Goal: Navigation & Orientation: Find specific page/section

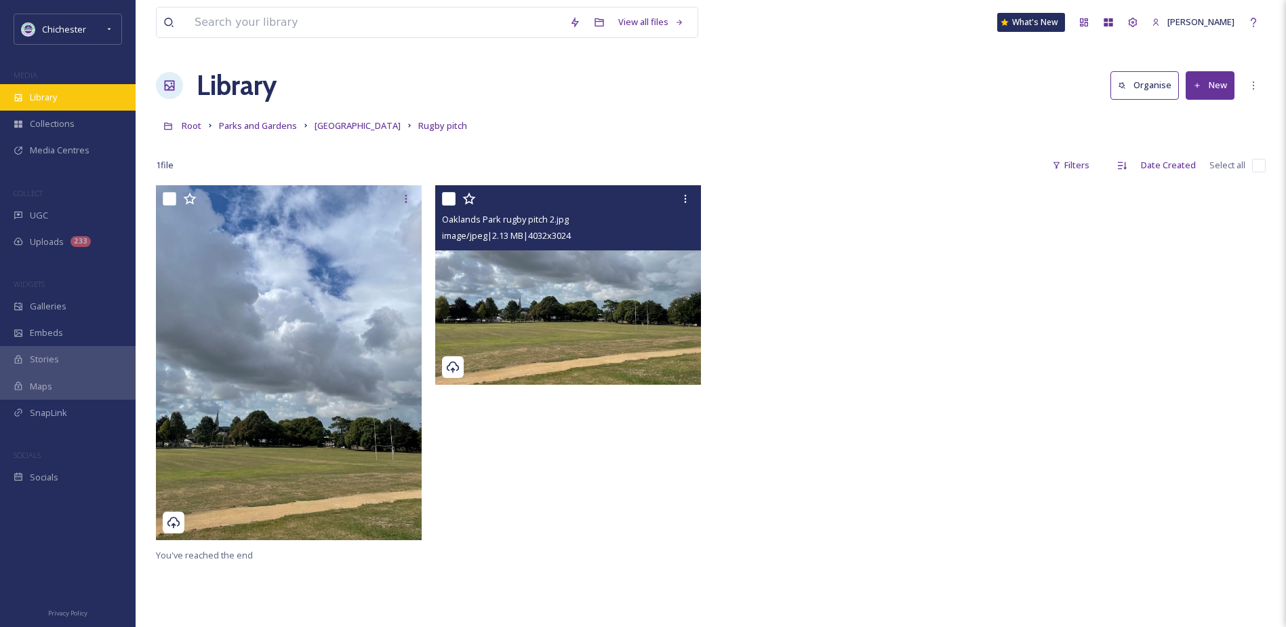
click at [104, 104] on div "Library" at bounding box center [68, 97] width 136 height 26
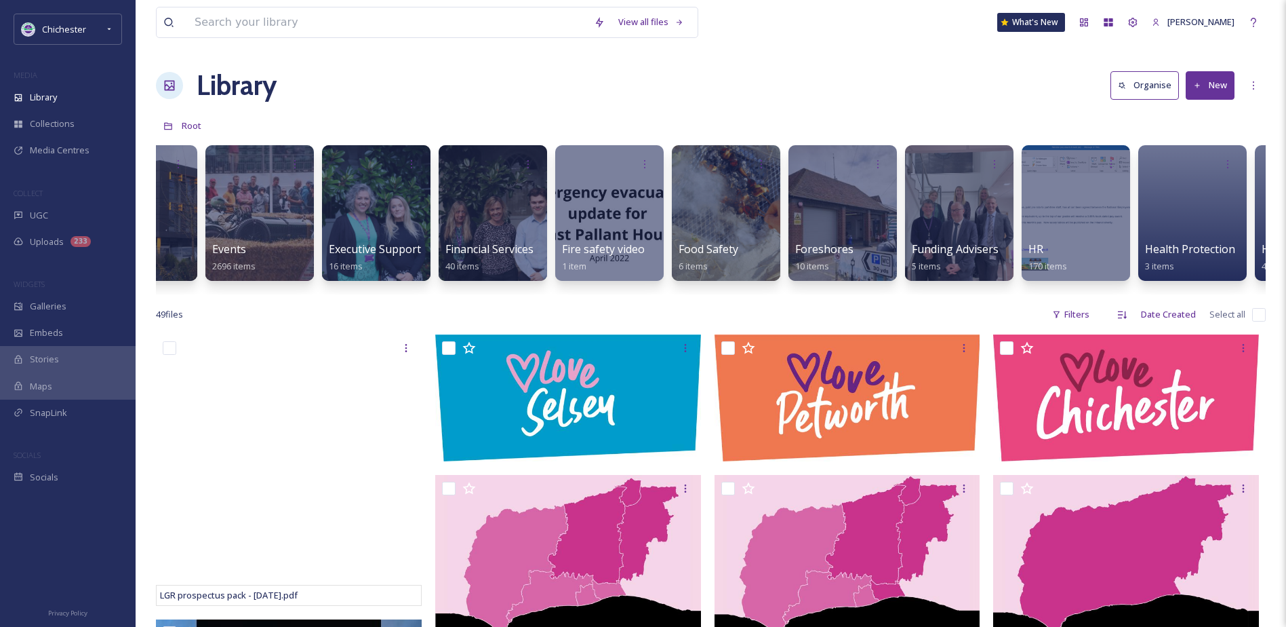
scroll to position [0, 2905]
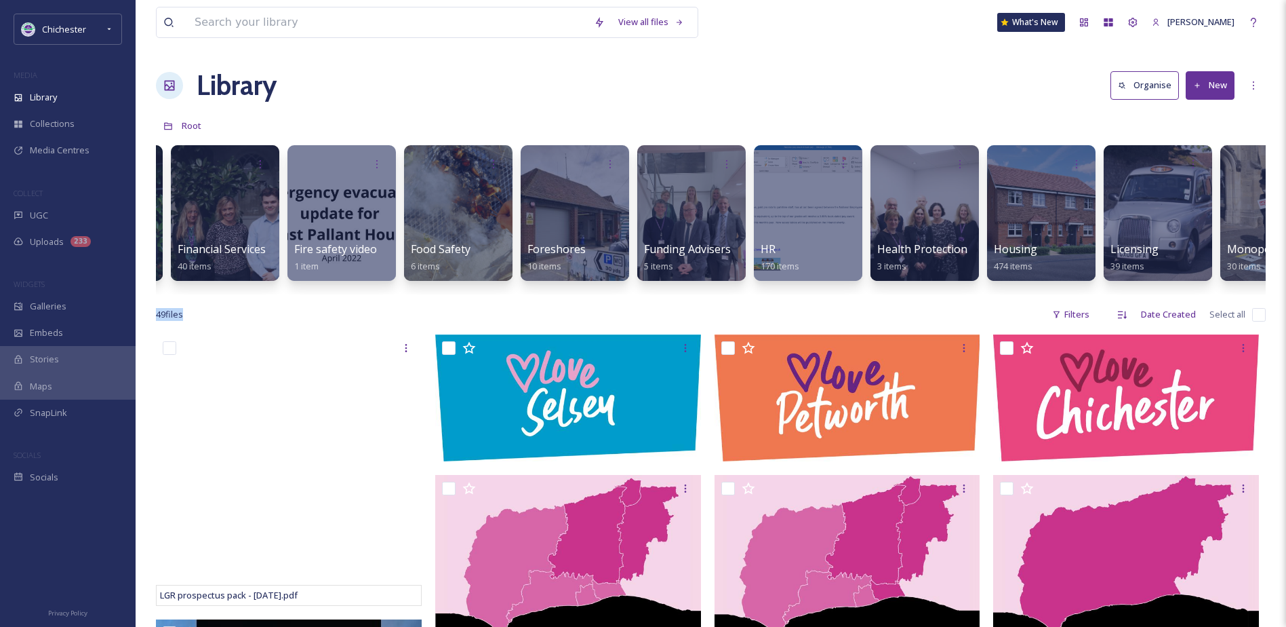
drag, startPoint x: 779, startPoint y: 313, endPoint x: 1109, endPoint y: 300, distance: 329.9
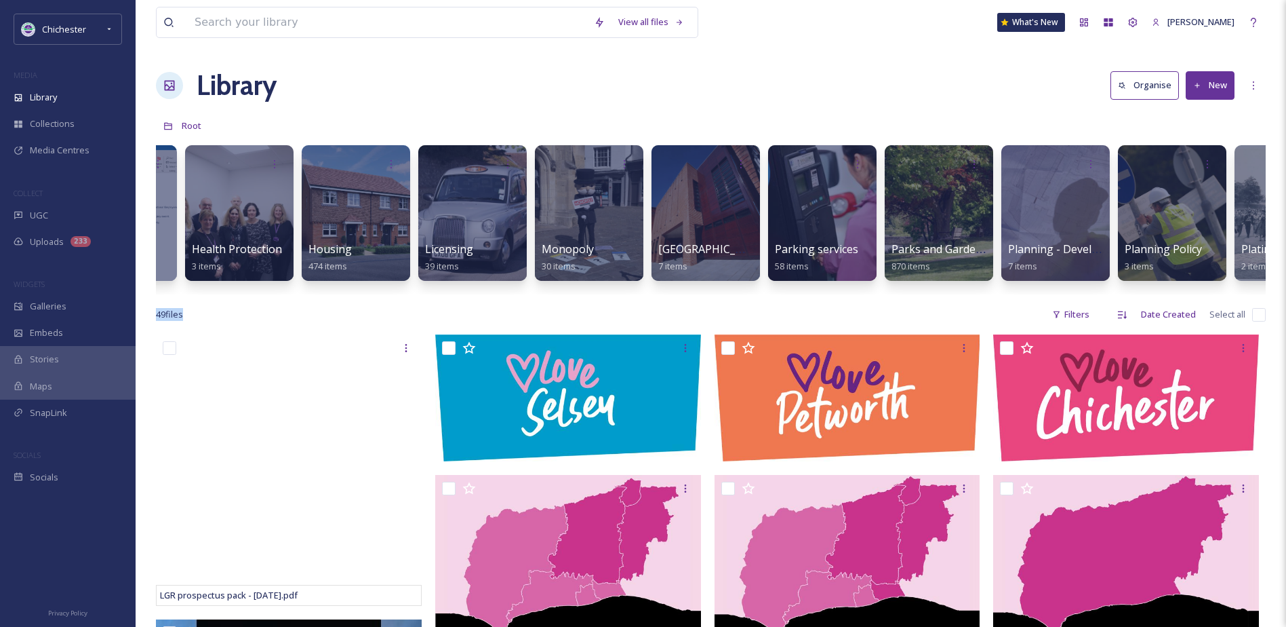
scroll to position [0, 3624]
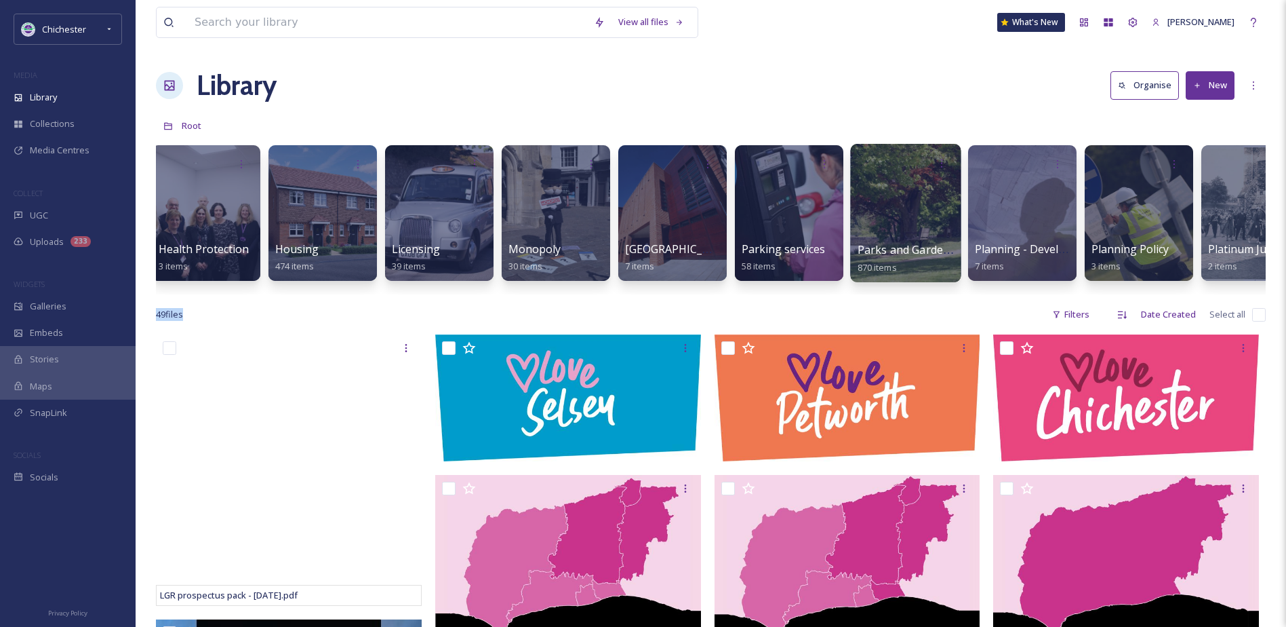
click at [880, 185] on div at bounding box center [905, 213] width 111 height 138
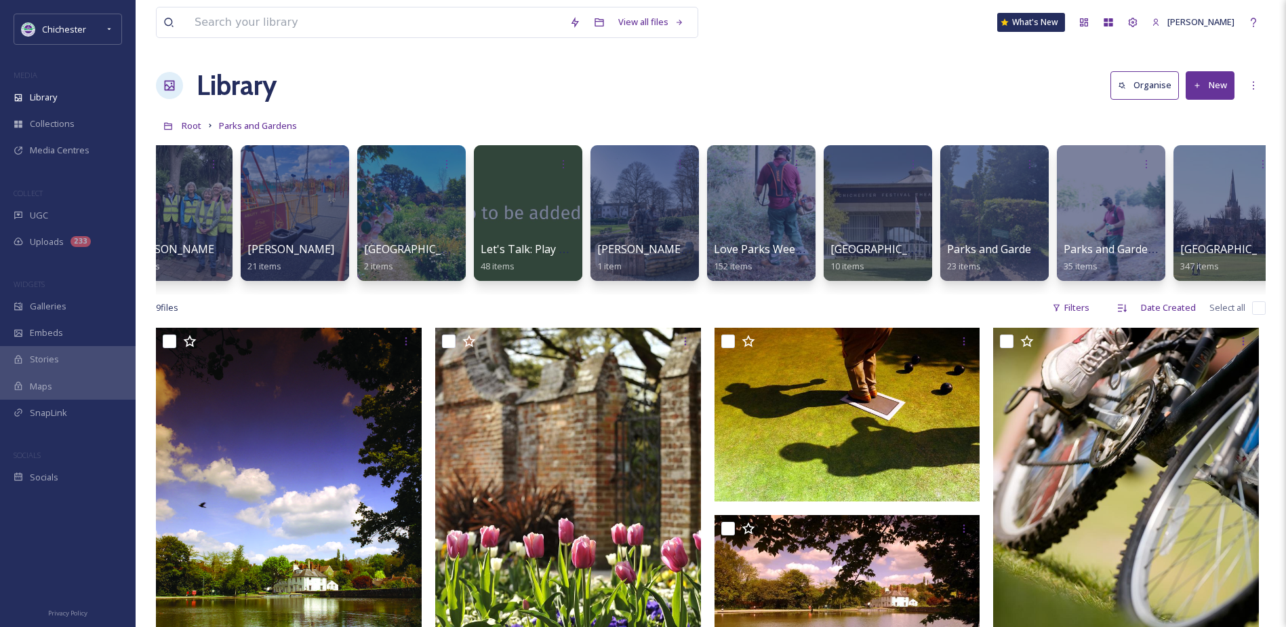
scroll to position [0, 277]
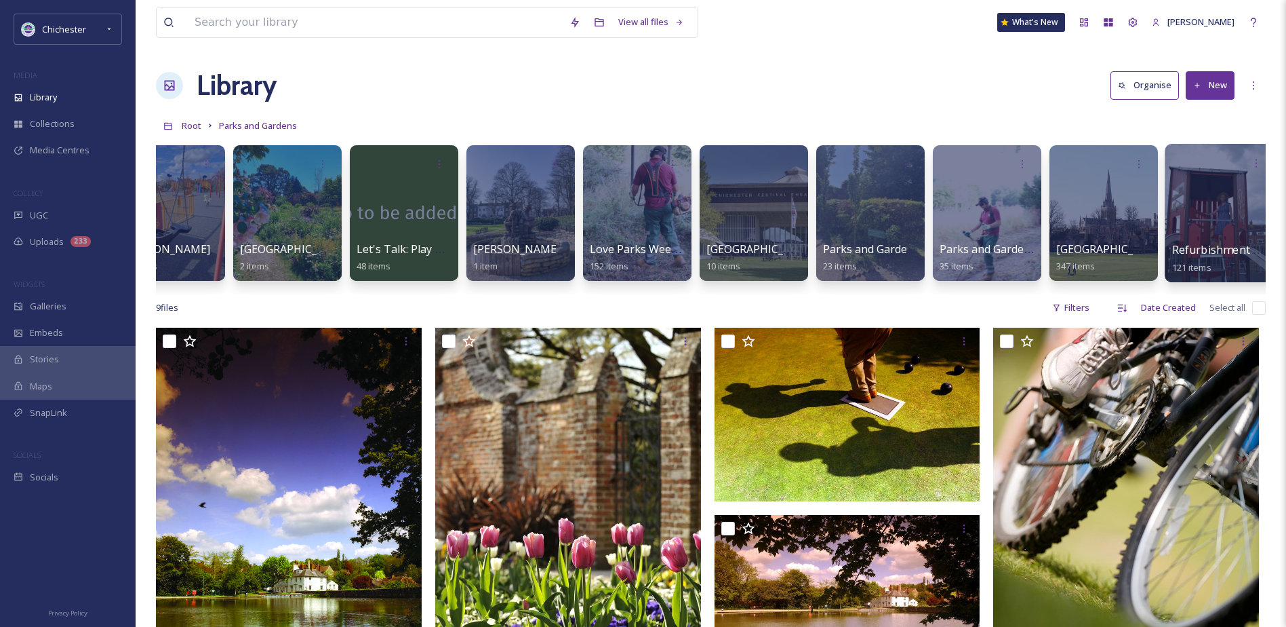
click at [1207, 186] on div at bounding box center [1220, 213] width 111 height 138
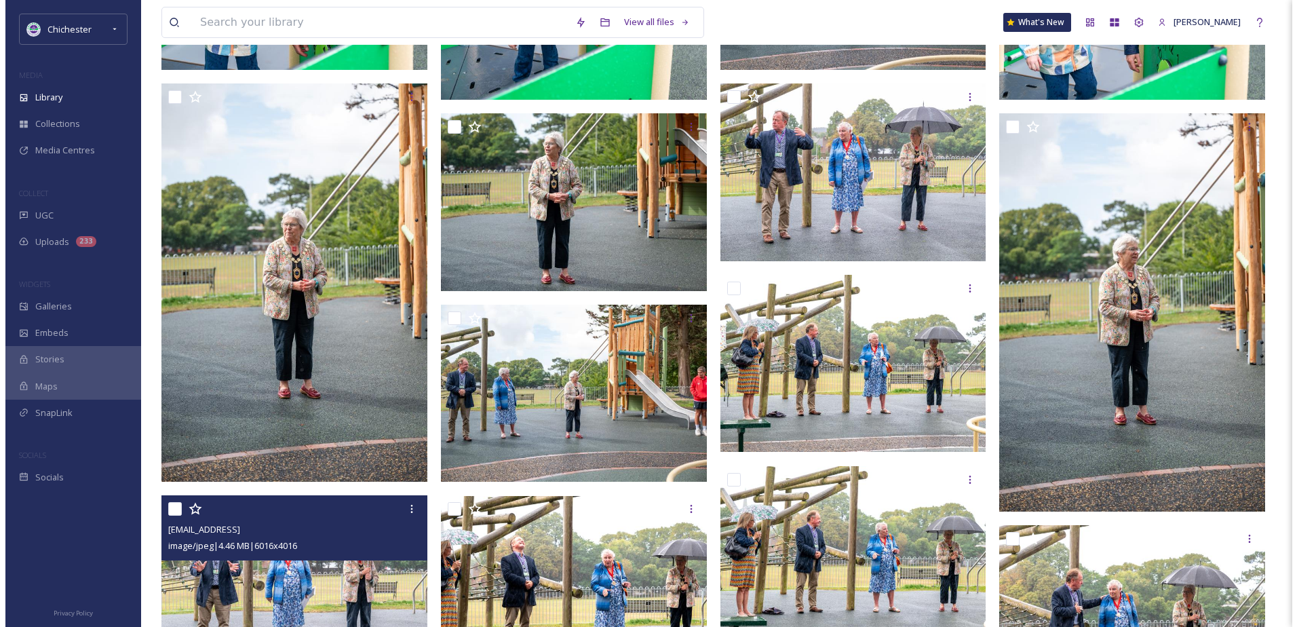
scroll to position [746, 0]
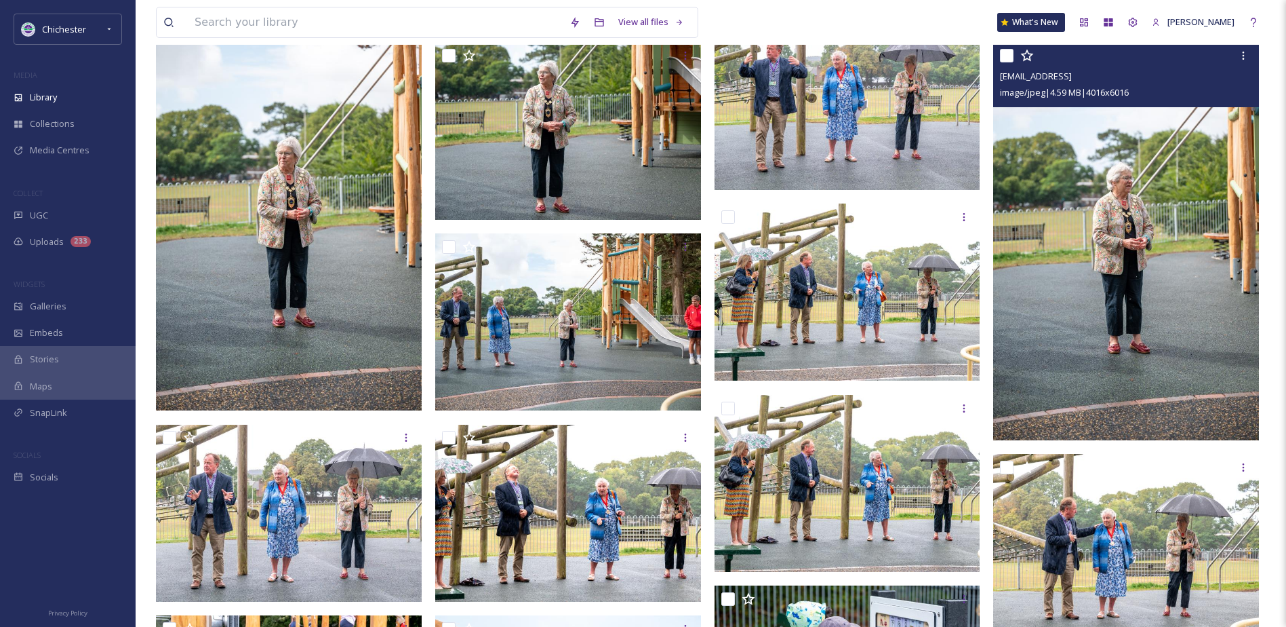
click at [1210, 252] on img at bounding box center [1126, 241] width 266 height 398
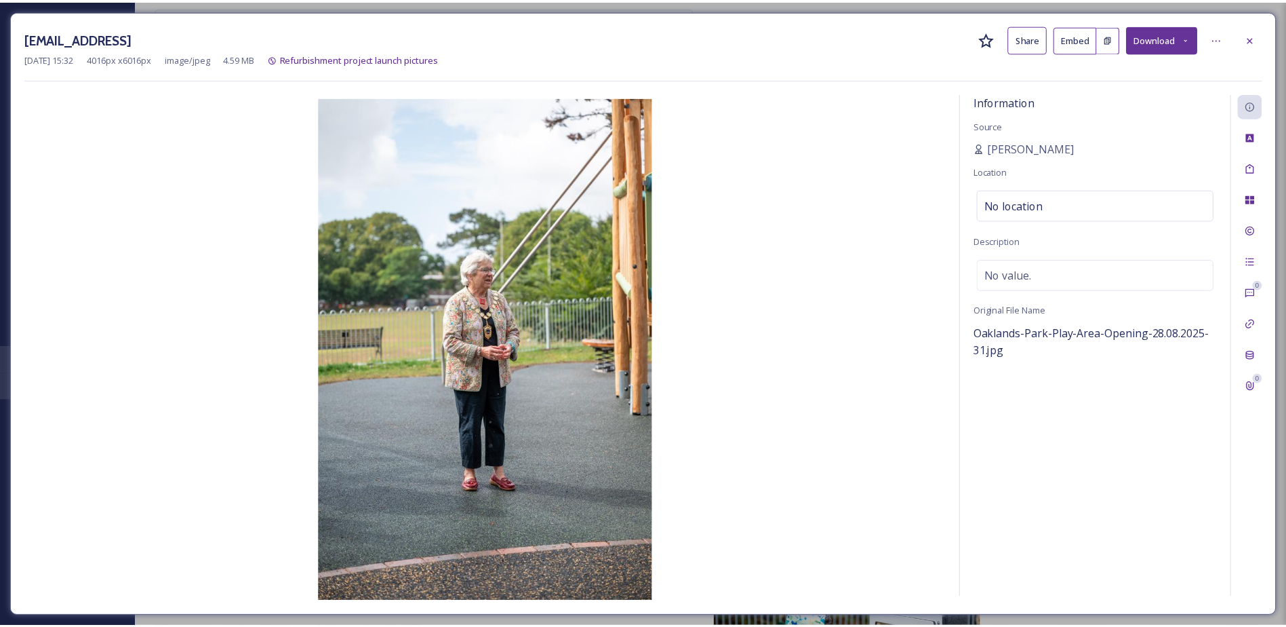
scroll to position [751, 0]
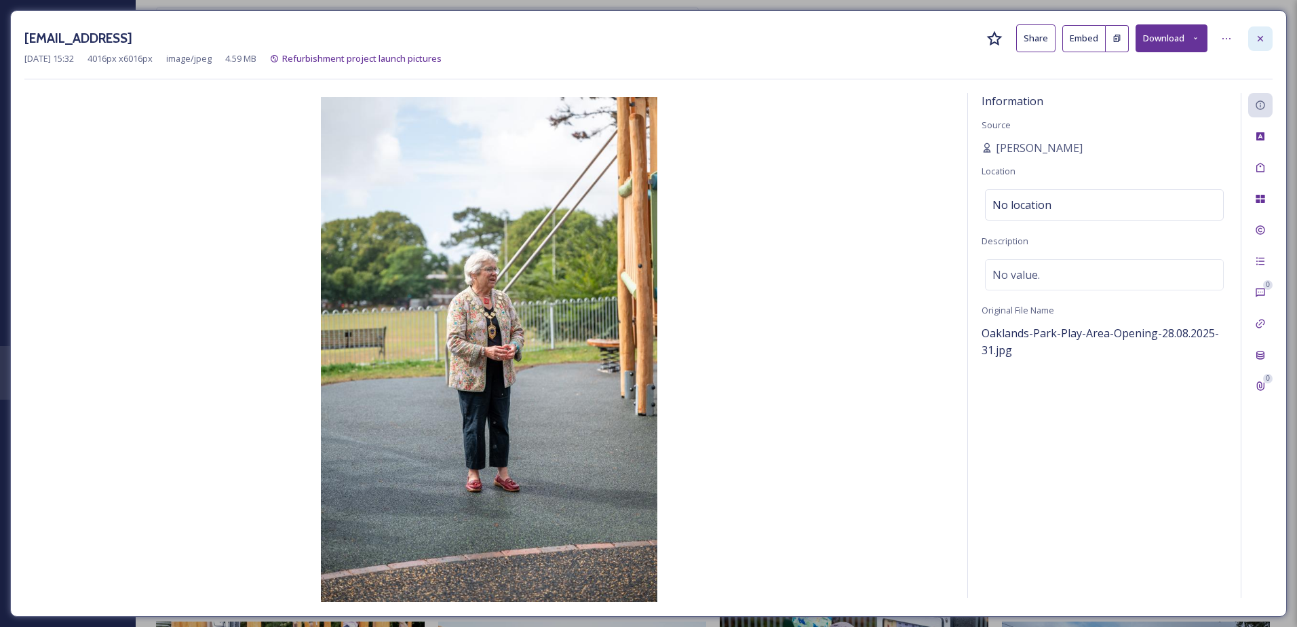
click at [1267, 41] on div at bounding box center [1260, 38] width 24 height 24
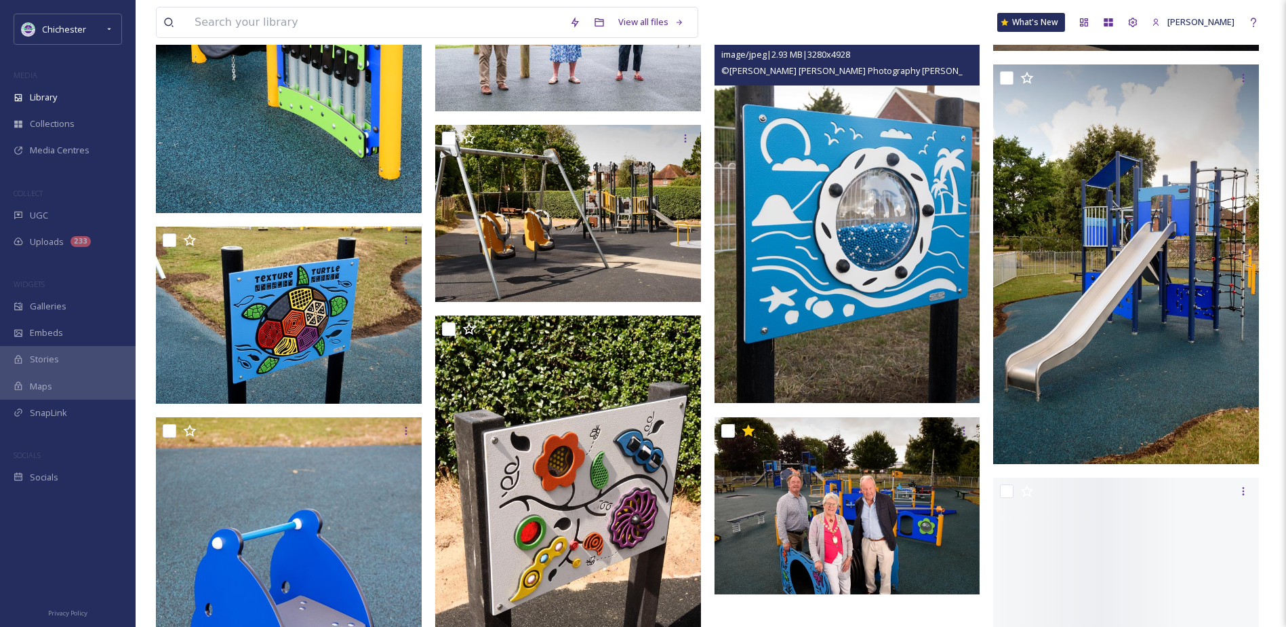
scroll to position [5024, 0]
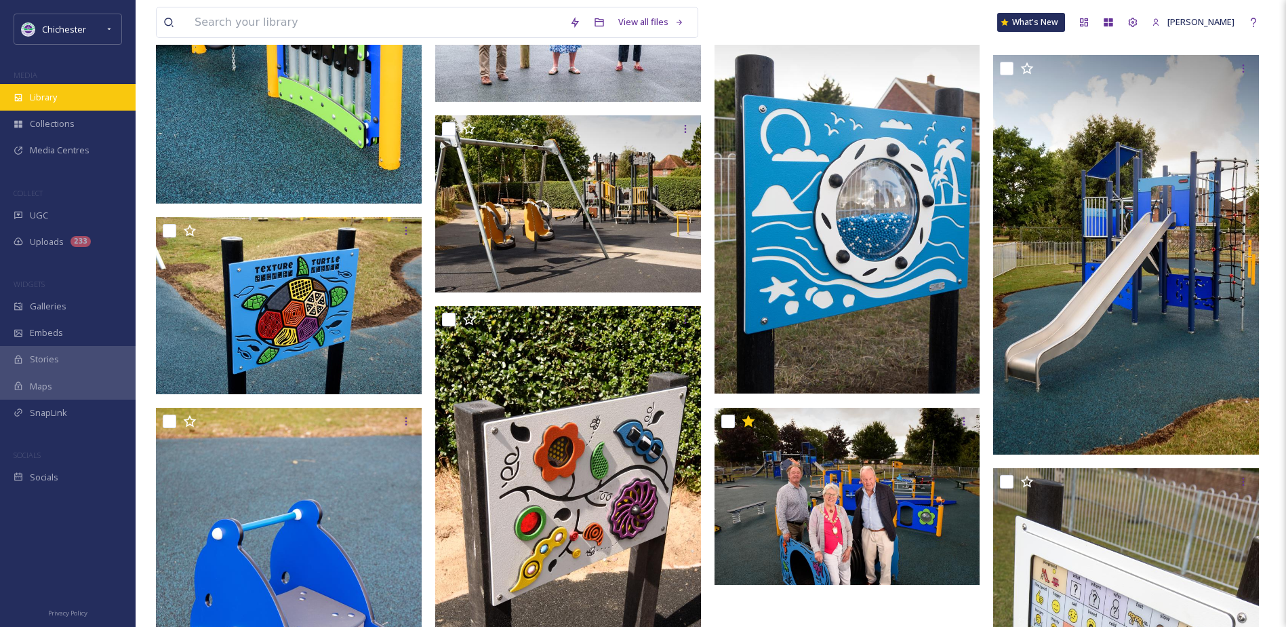
click at [44, 92] on span "Library" at bounding box center [43, 97] width 27 height 13
